Goal: Task Accomplishment & Management: Complete application form

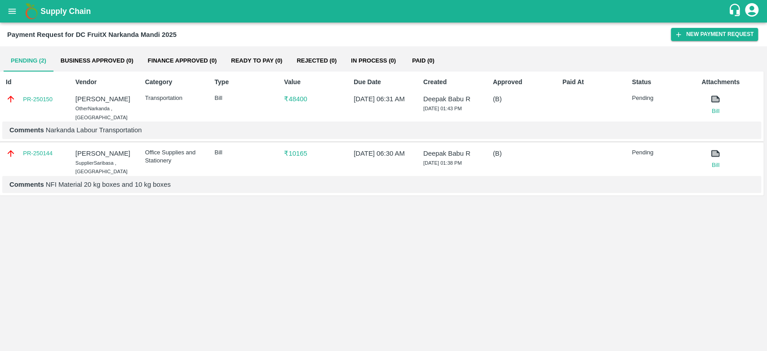
click at [716, 97] on icon at bounding box center [715, 99] width 7 height 5
click at [33, 99] on link "PR-250150" at bounding box center [38, 99] width 30 height 9
click at [37, 98] on link "PR-250150" at bounding box center [38, 99] width 30 height 9
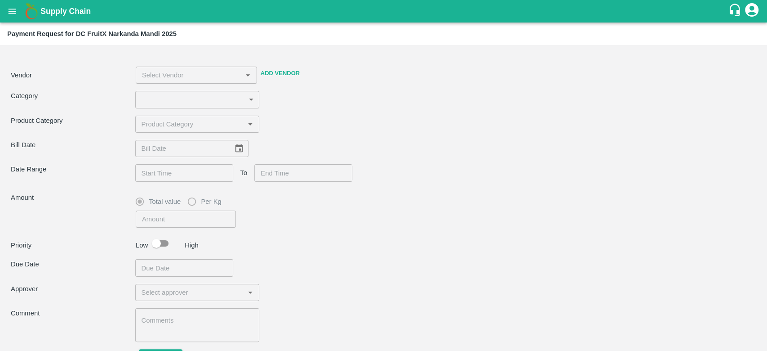
type input "4"
type input "48400"
checkbox input "true"
type textarea "Narkanda Labour Transportation"
type input "[PERSON_NAME] -8899418430(Other)"
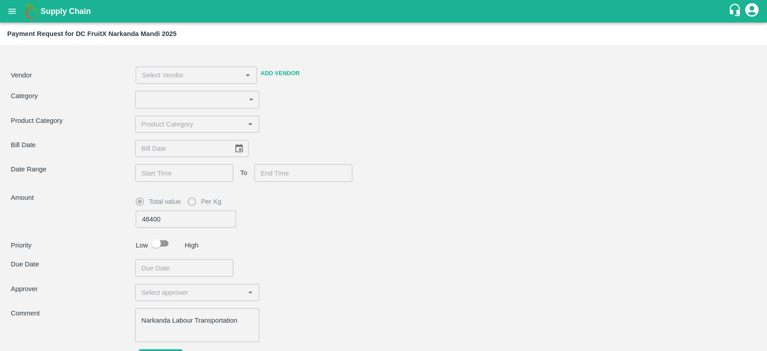
type input "[DATE]"
type input "[DATE] 06:30 AM"
type input "[DATE] 06:31 AM"
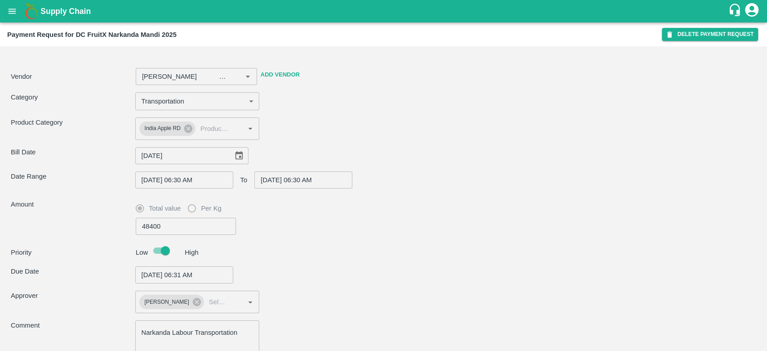
type input "[PERSON_NAME] -8899418430(Other)"
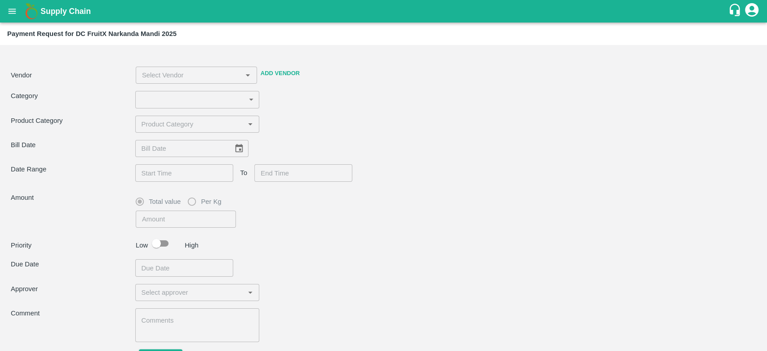
type input "4"
type input "48400"
checkbox input "true"
type textarea "Narkanda Labour Transportation"
type input "[PERSON_NAME] -8899418430(Other)"
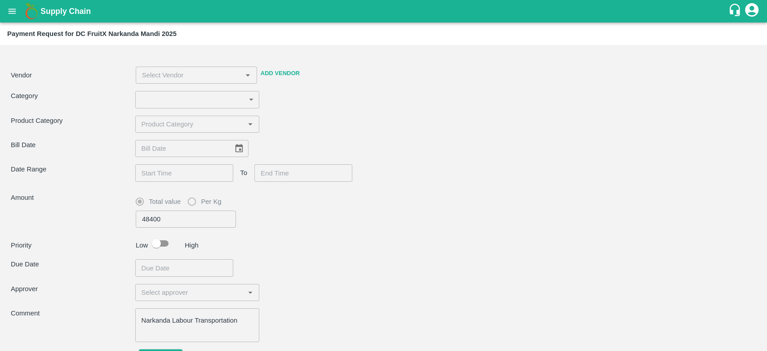
type input "[DATE]"
type input "[DATE] 06:30 AM"
type input "[DATE] 06:31 AM"
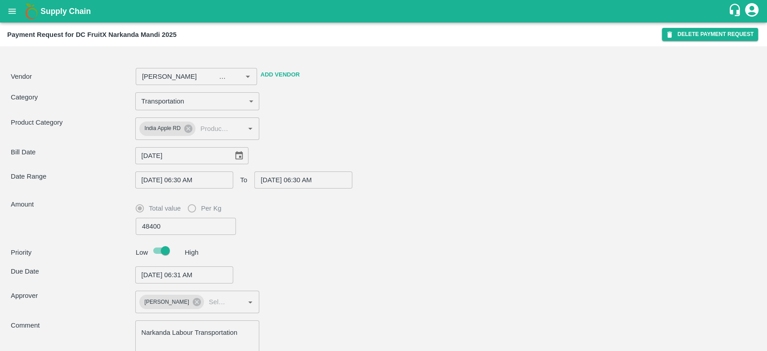
type input "[PERSON_NAME] -8899418430(Other)"
